Goal: Task Accomplishment & Management: Use online tool/utility

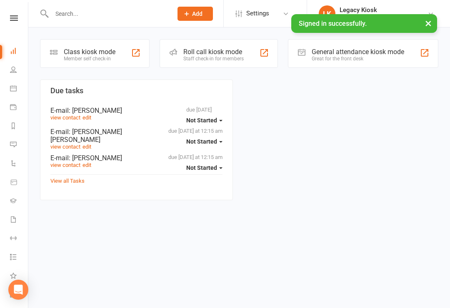
click at [98, 52] on div "Class kiosk mode" at bounding box center [90, 52] width 52 height 8
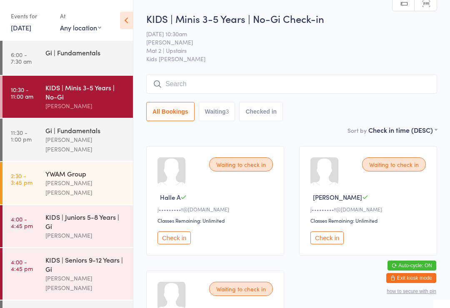
click at [176, 240] on button "Check in" at bounding box center [174, 238] width 33 height 13
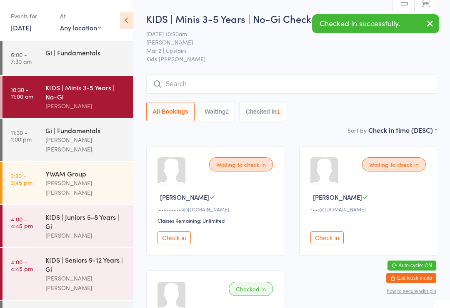
click at [324, 245] on button "Check in" at bounding box center [327, 238] width 33 height 13
click at [175, 243] on button "Check in" at bounding box center [174, 238] width 33 height 13
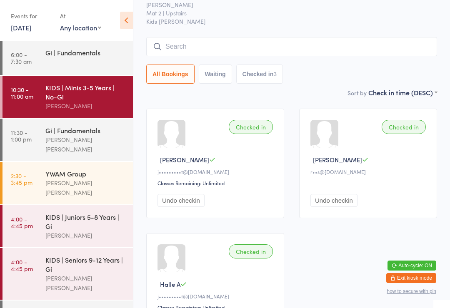
scroll to position [37, 0]
click at [218, 55] on input "search" at bounding box center [291, 47] width 291 height 19
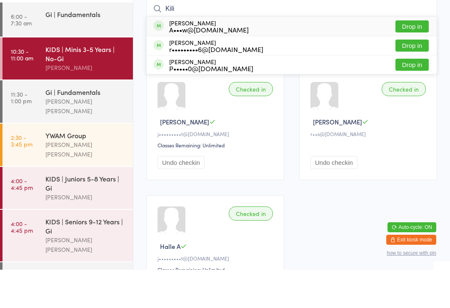
type input "Kili"
click at [409, 59] on button "Drop in" at bounding box center [412, 65] width 33 height 12
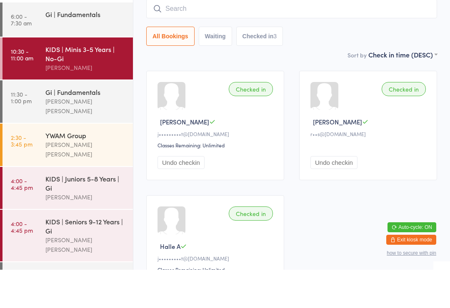
scroll to position [75, 0]
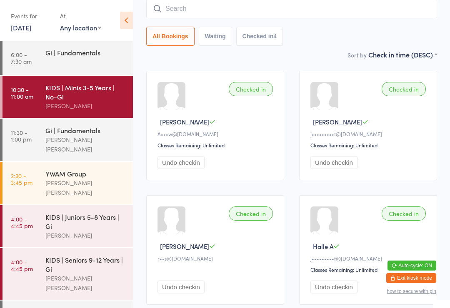
click at [192, 293] on button "Undo checkin" at bounding box center [181, 287] width 47 height 13
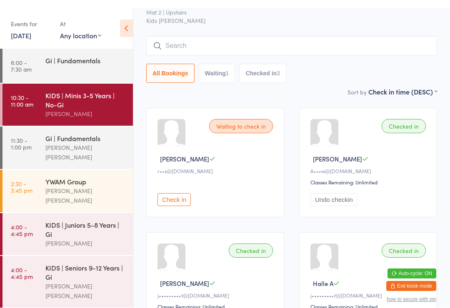
scroll to position [0, 0]
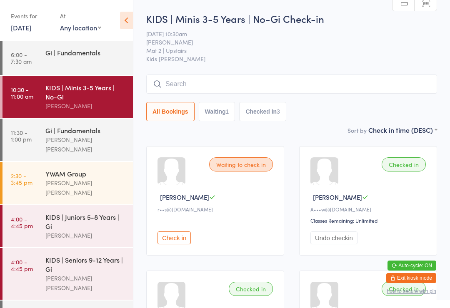
click at [175, 79] on input "search" at bounding box center [291, 84] width 291 height 19
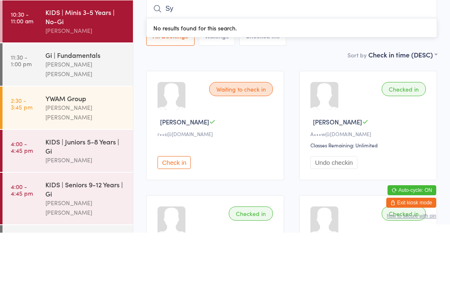
type input "S"
click at [190, 75] on input "search" at bounding box center [291, 84] width 291 height 19
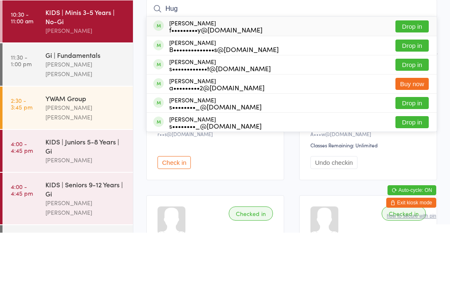
type input "Hug"
click at [409, 115] on button "Drop in" at bounding box center [412, 121] width 33 height 12
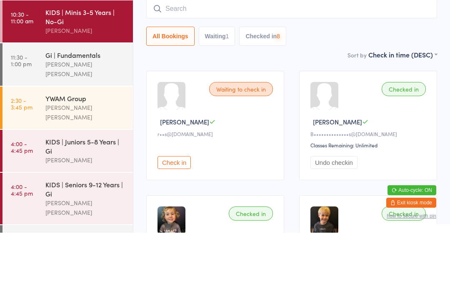
scroll to position [75, 0]
